Goal: Communication & Community: Answer question/provide support

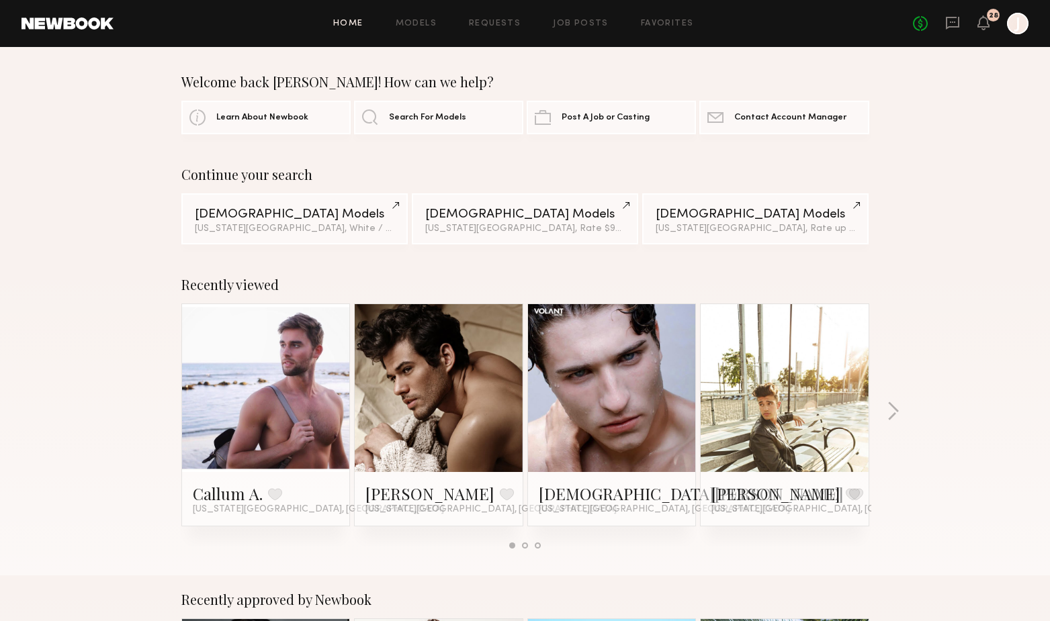
click at [947, 31] on link at bounding box center [952, 23] width 15 height 17
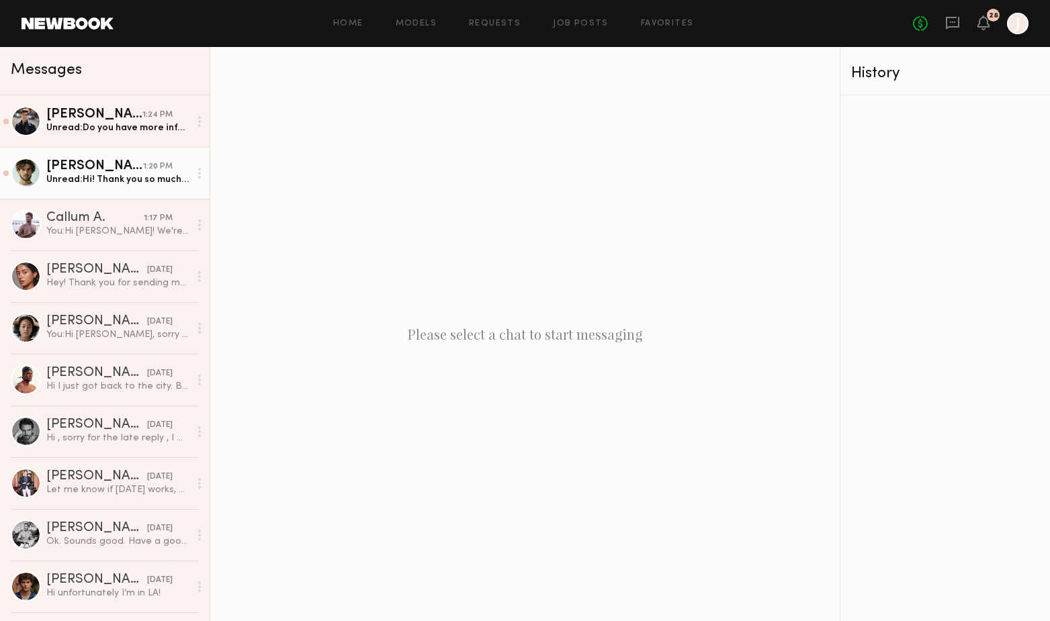
click at [113, 191] on link "[PERSON_NAME] 1:20 PM Unread: Hi! Thank you so much for reaching out. I’d be mo…" at bounding box center [105, 173] width 210 height 52
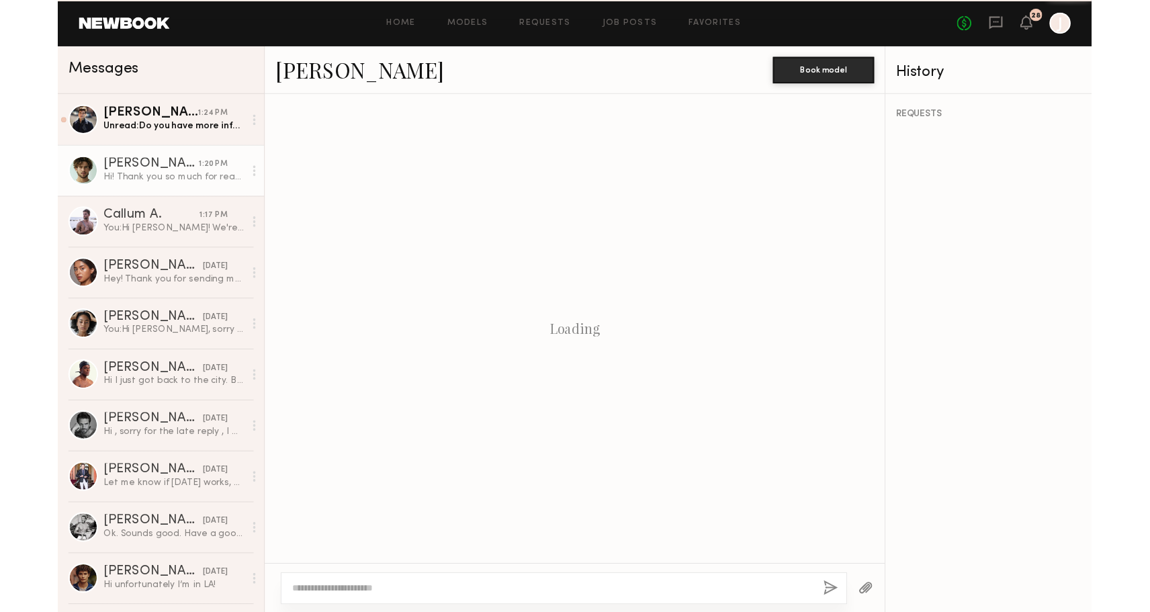
scroll to position [265, 0]
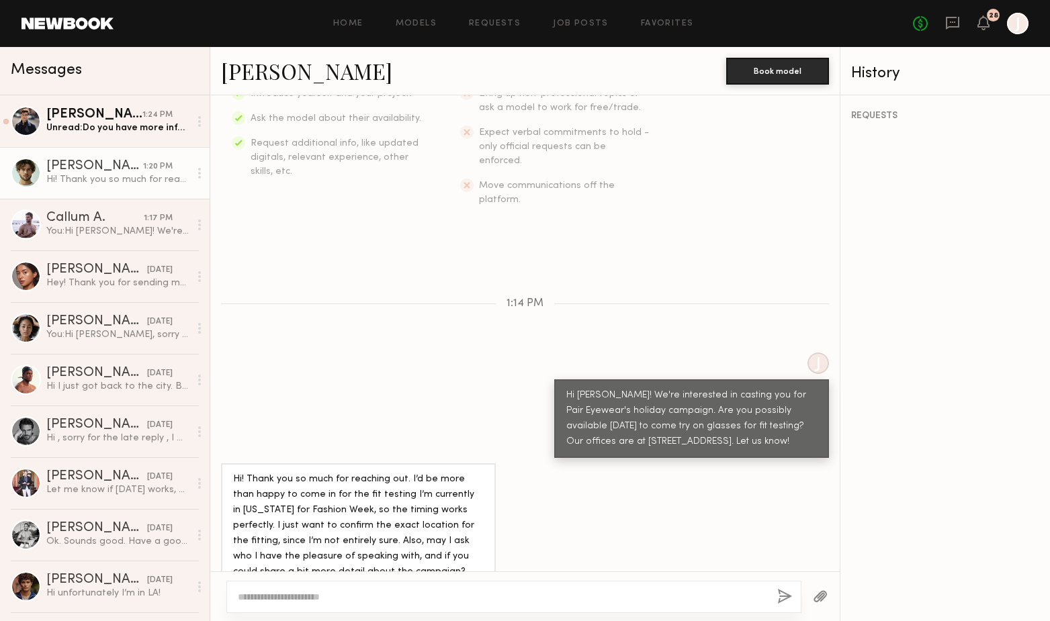
click at [353, 592] on textarea at bounding box center [502, 596] width 528 height 13
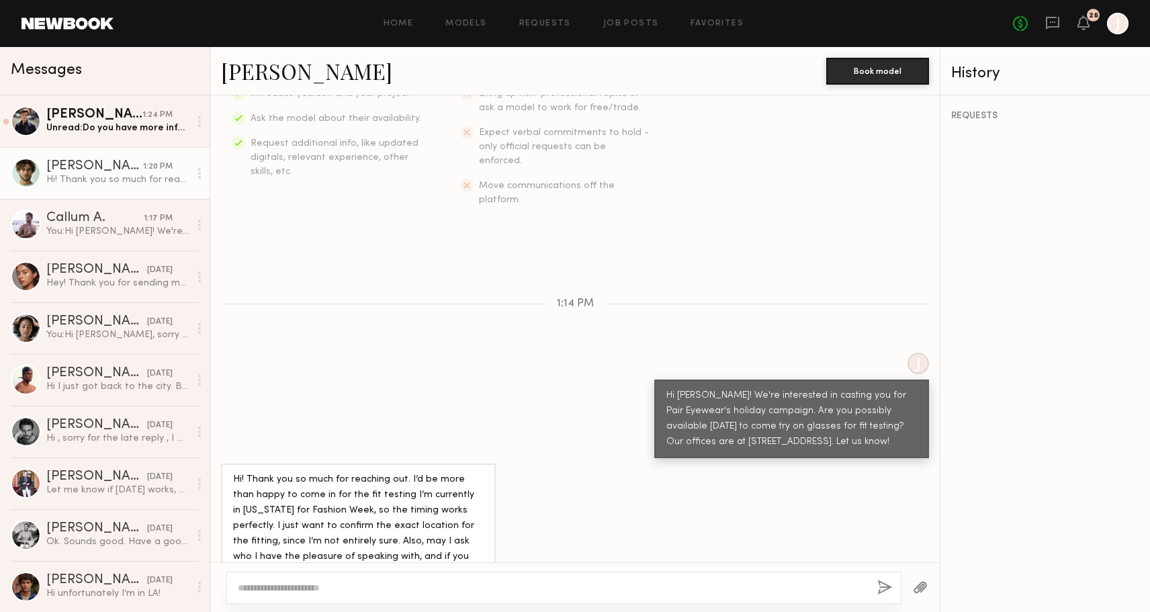
scroll to position [274, 0]
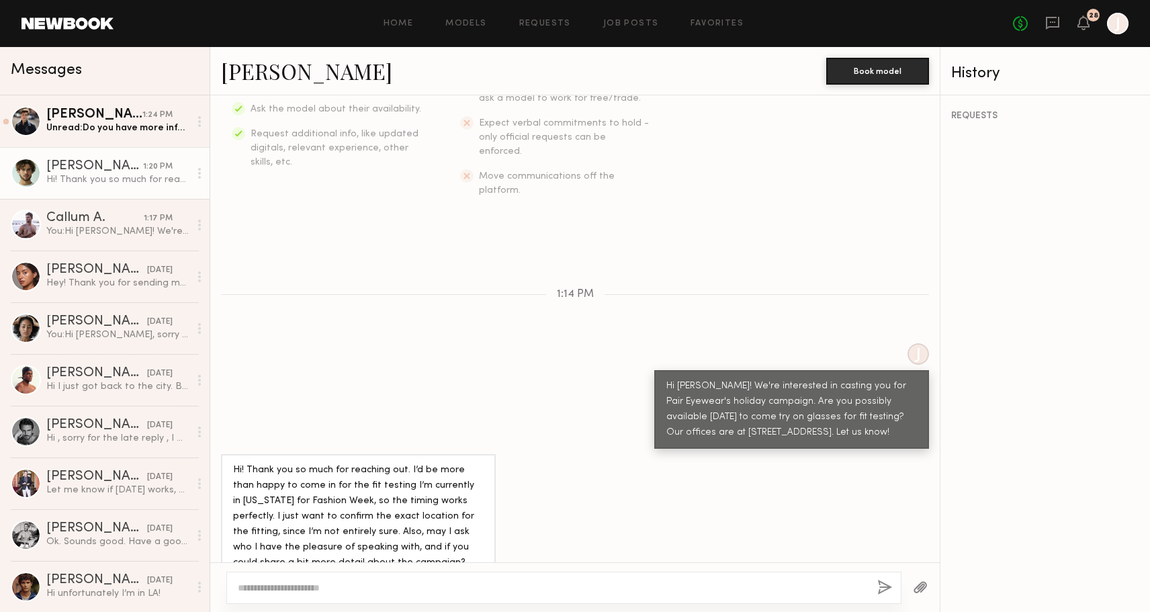
click at [341, 587] on textarea at bounding box center [552, 587] width 629 height 13
click at [100, 140] on link "[PERSON_NAME] 1:24 PM Unread: Do you have more info about this job ??" at bounding box center [105, 121] width 210 height 52
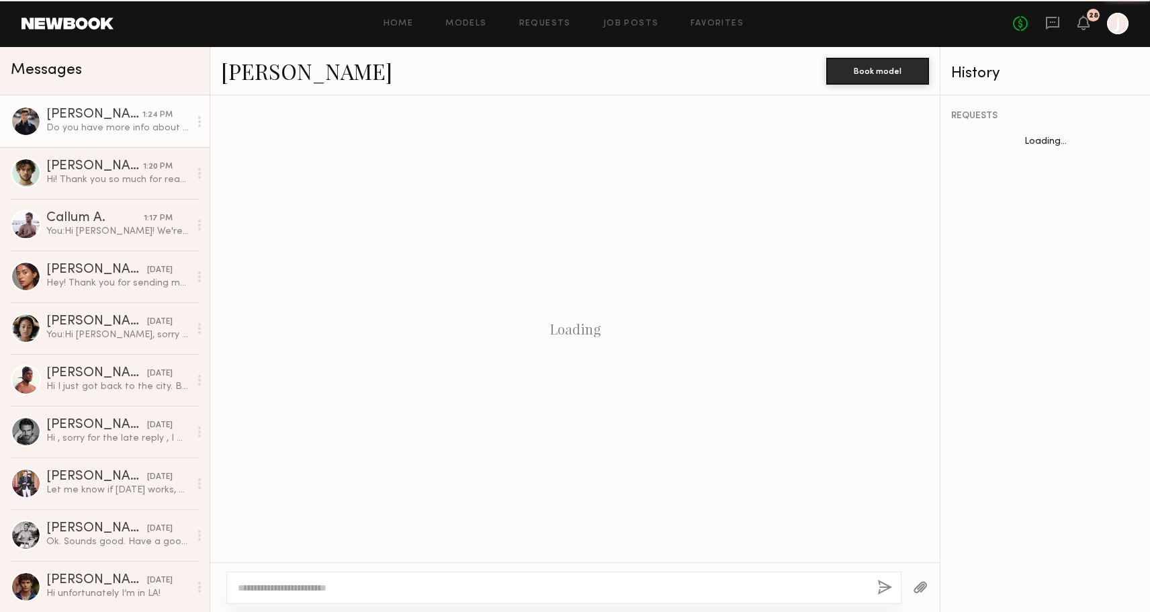
scroll to position [261, 0]
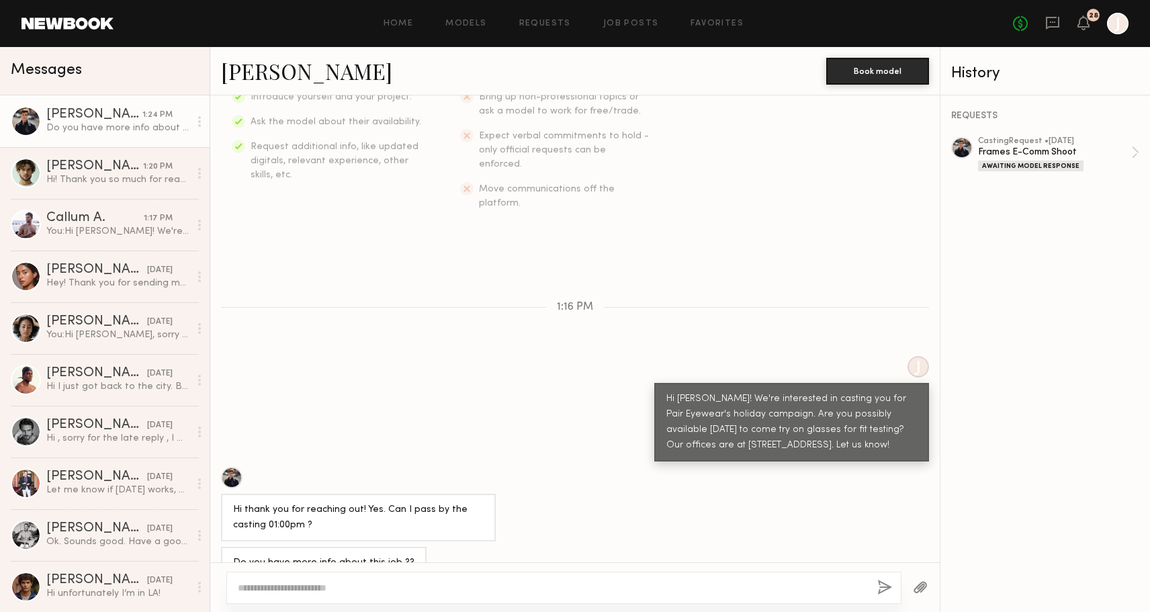
click at [316, 582] on textarea at bounding box center [552, 587] width 629 height 13
type textarea "*"
click at [700, 587] on textarea "**********" at bounding box center [552, 587] width 629 height 13
type textarea "**********"
click at [881, 582] on button "button" at bounding box center [884, 587] width 15 height 17
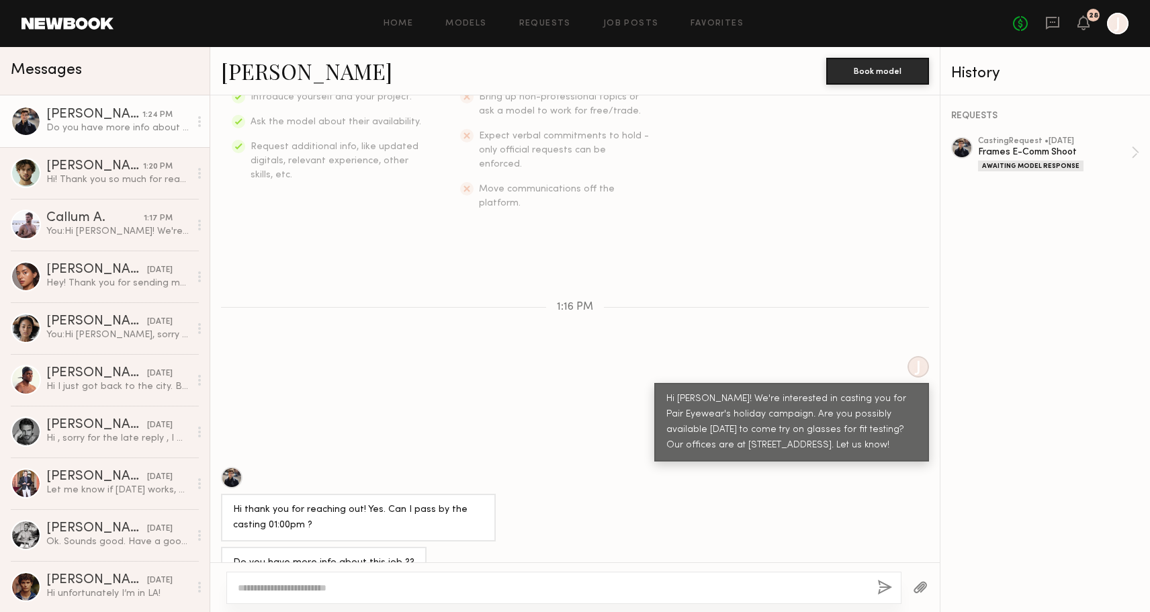
scroll to position [416, 0]
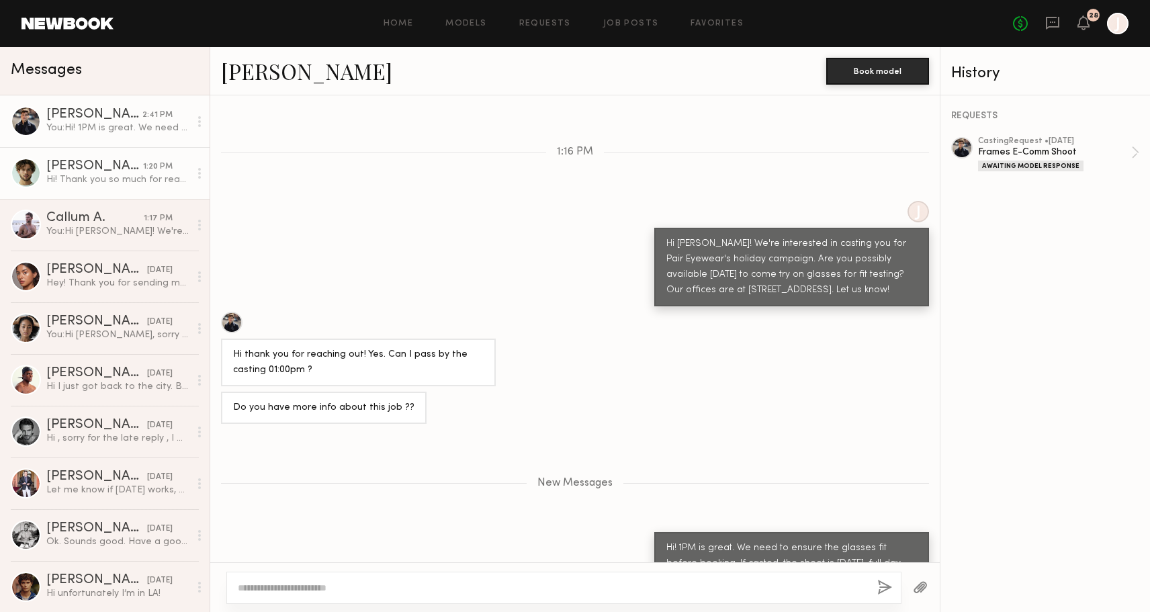
click at [64, 181] on div "Hi! Thank you so much for reaching out. I’d be more than happy to come in for t…" at bounding box center [117, 179] width 143 height 13
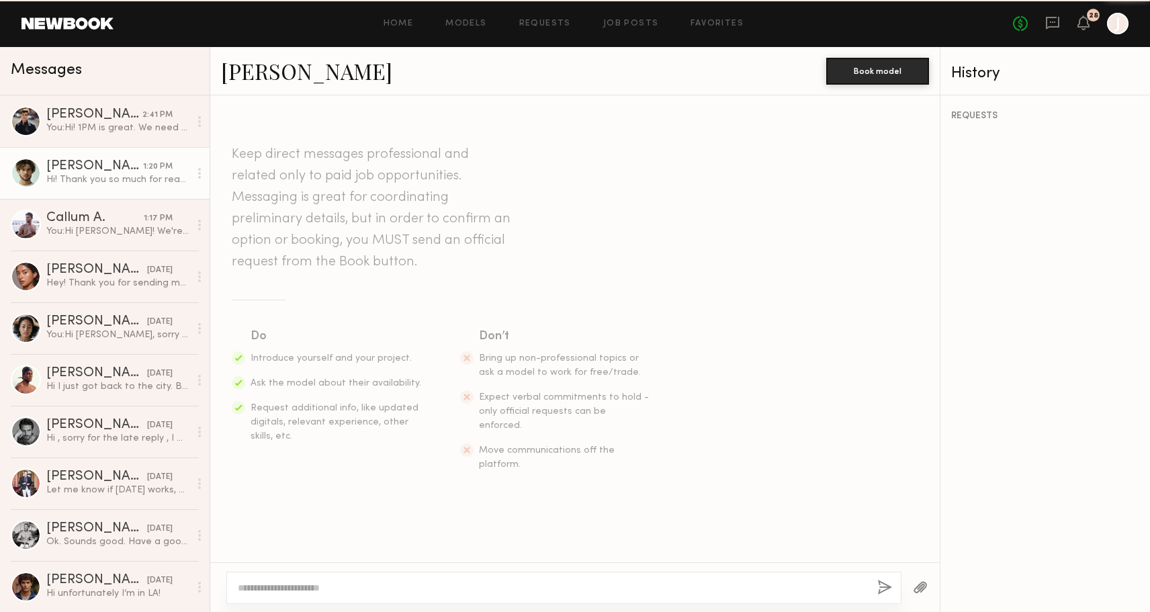
scroll to position [274, 0]
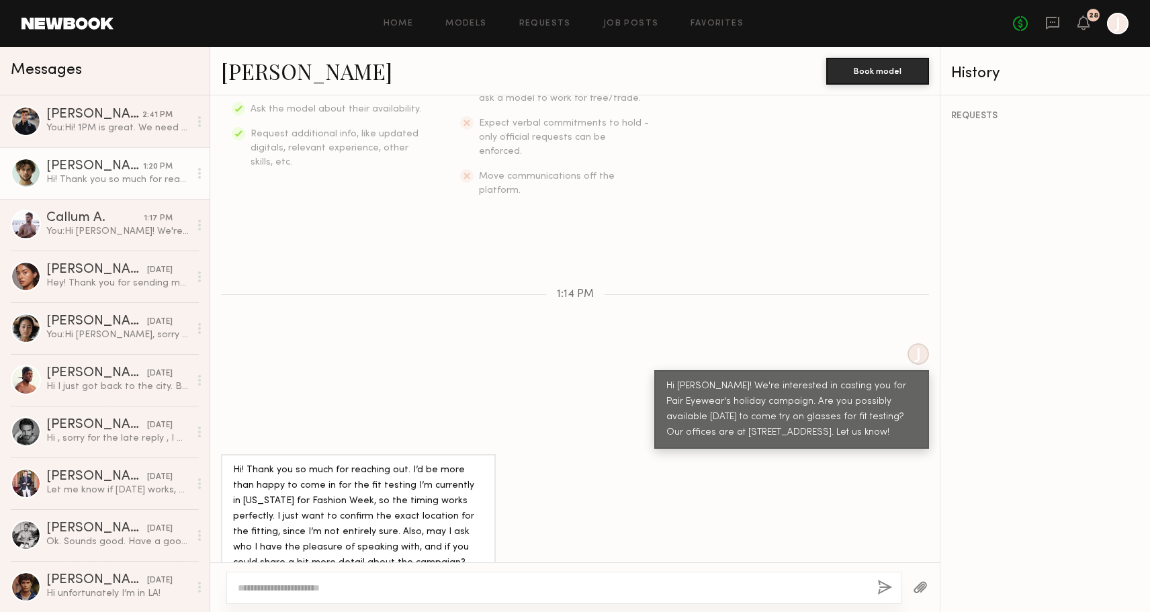
click at [409, 595] on div at bounding box center [563, 587] width 675 height 32
click at [408, 592] on textarea at bounding box center [552, 587] width 629 height 13
click at [273, 585] on textarea "**********" at bounding box center [552, 587] width 629 height 13
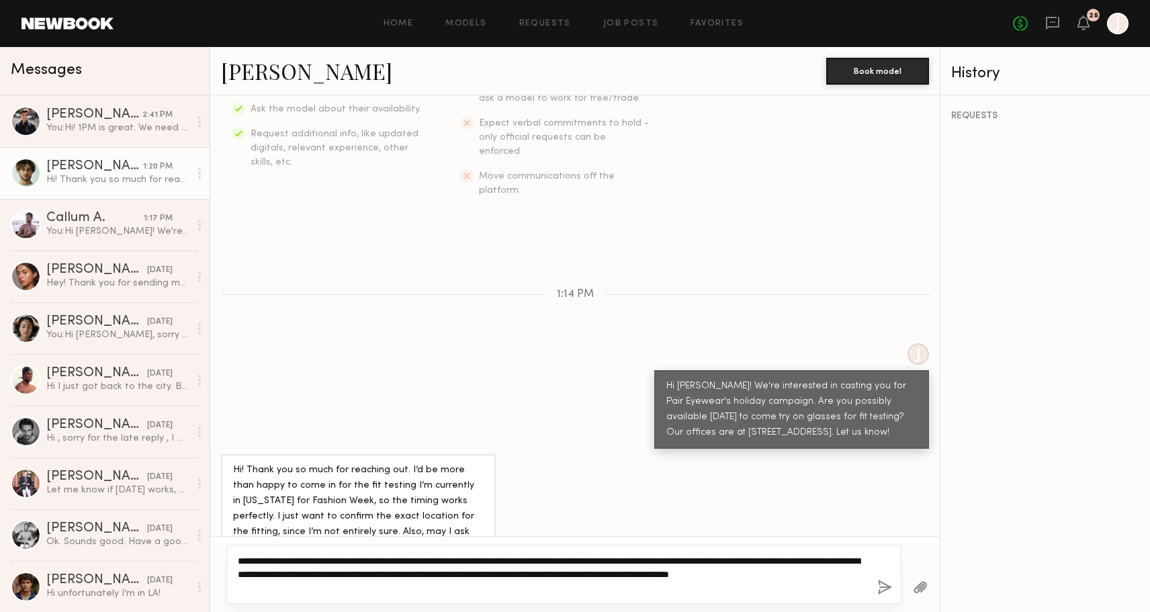
type textarea "**********"
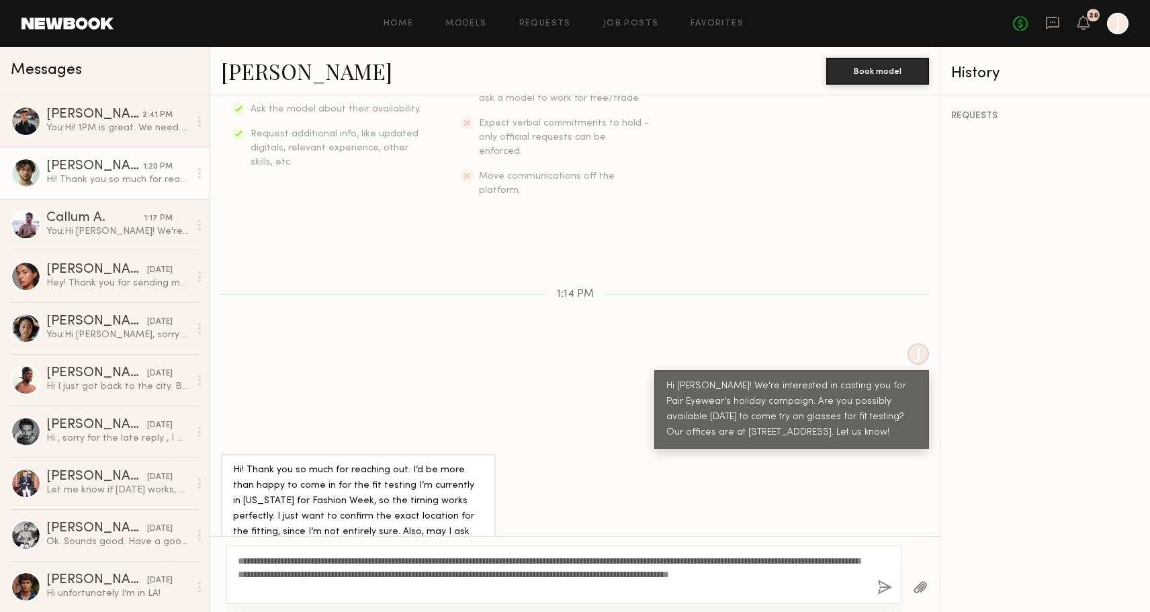
click at [880, 591] on button "button" at bounding box center [884, 587] width 15 height 17
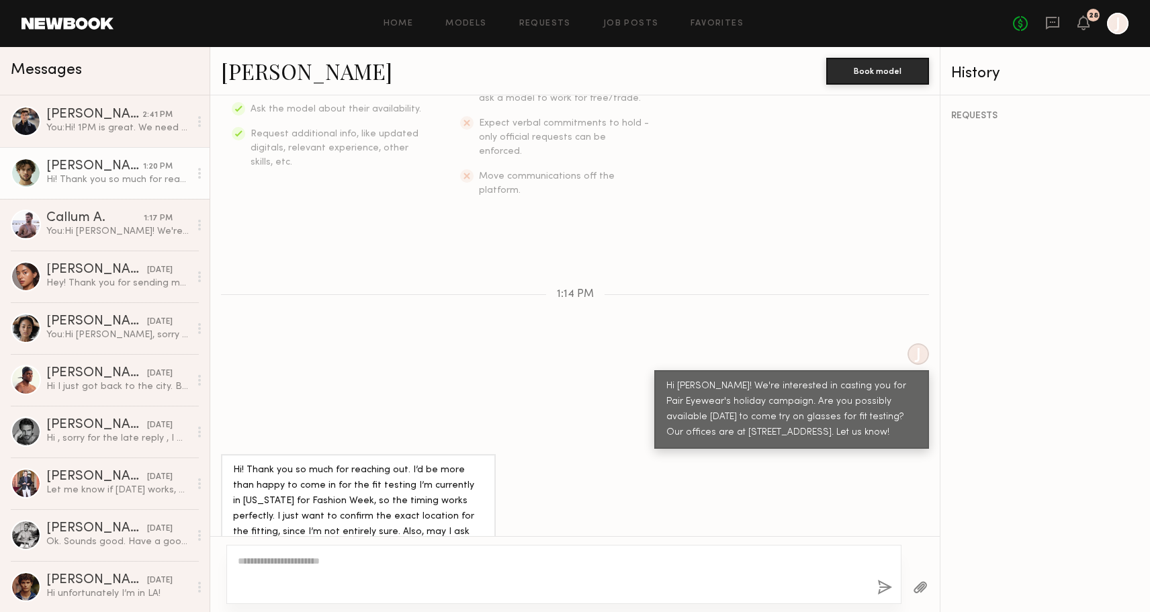
scroll to position [518, 0]
